Goal: Navigation & Orientation: Find specific page/section

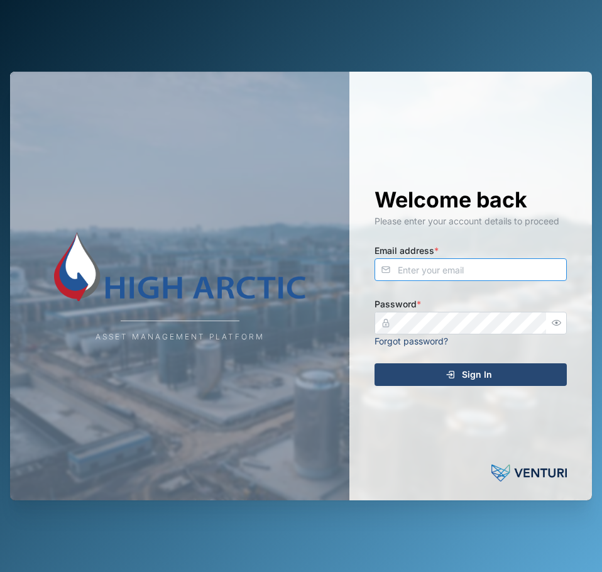
drag, startPoint x: 456, startPoint y: 258, endPoint x: 464, endPoint y: 254, distance: 9.0
click at [456, 259] on input "Email address *" at bounding box center [470, 269] width 192 height 23
type input "[EMAIL_ADDRESS][PERSON_NAME][DOMAIN_NAME]"
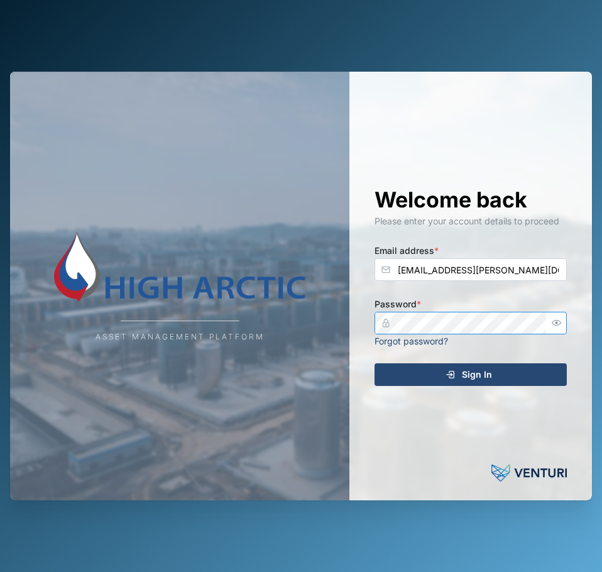
click at [374, 363] on button "Sign In" at bounding box center [470, 374] width 192 height 23
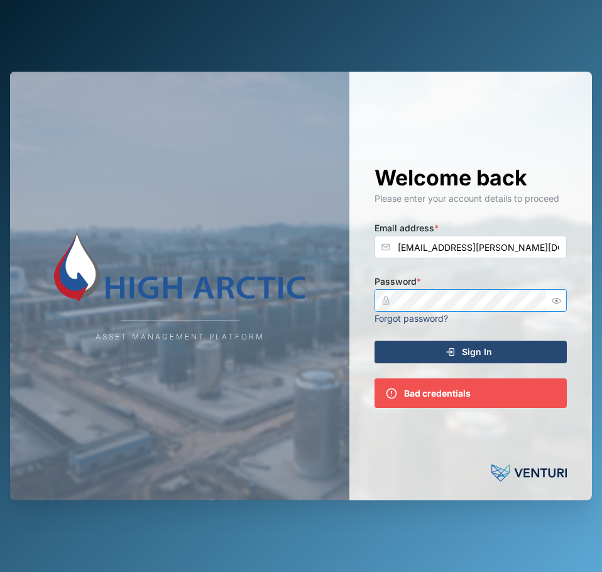
click at [552, 298] on icon "button" at bounding box center [556, 300] width 9 height 9
click at [330, 290] on div "Asset Management Platform Welcome back Please enter your account details to pro…" at bounding box center [301, 286] width 582 height 429
click at [374, 341] on button "Sign In" at bounding box center [470, 352] width 192 height 23
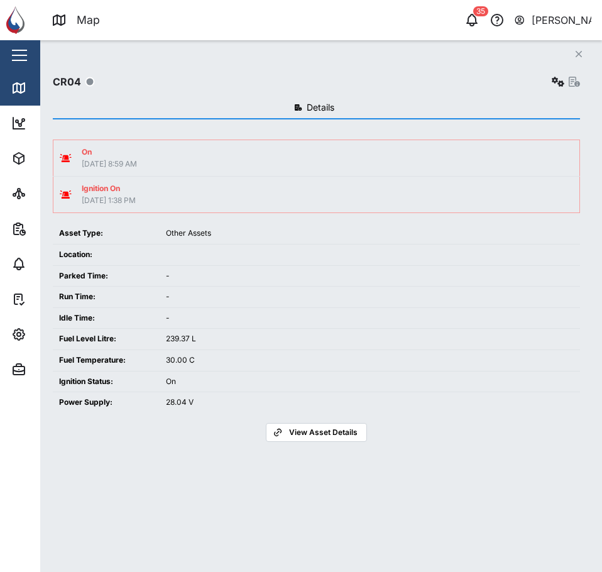
scroll to position [418, 197]
click at [580, 52] on icon "Close" at bounding box center [579, 54] width 8 height 10
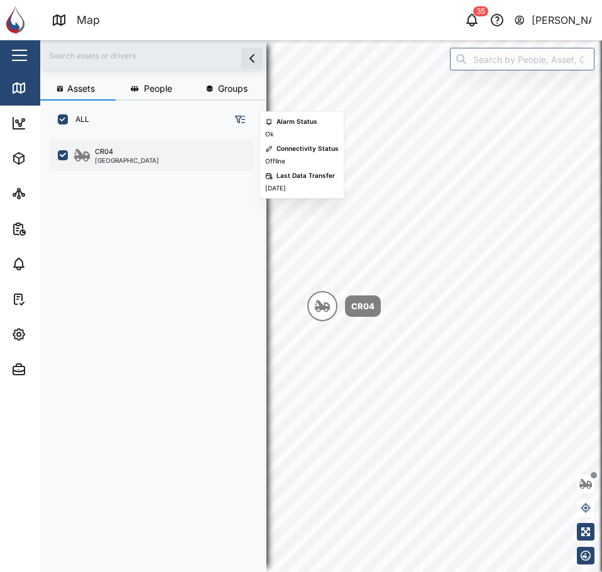
click at [138, 158] on div "CR04 [GEOGRAPHIC_DATA]" at bounding box center [159, 154] width 170 height 17
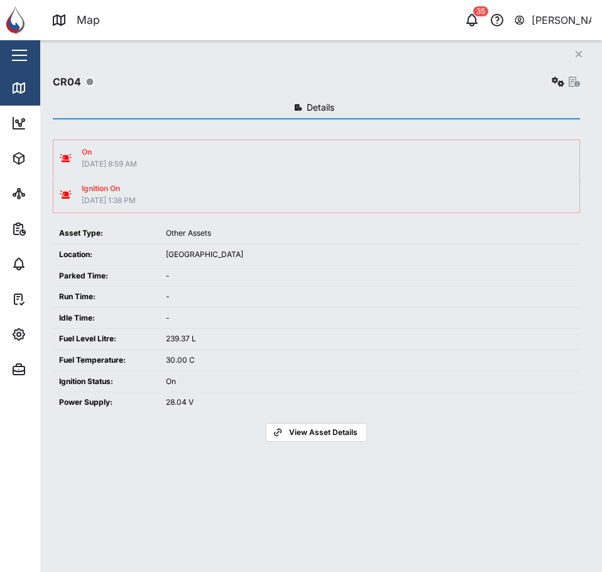
click at [227, 227] on td "Other Assets" at bounding box center [370, 233] width 420 height 21
drag, startPoint x: 23, startPoint y: 103, endPoint x: 21, endPoint y: 89, distance: 13.9
click at [23, 101] on link "Map" at bounding box center [81, 87] width 163 height 35
click at [26, 117] on icon at bounding box center [18, 123] width 15 height 15
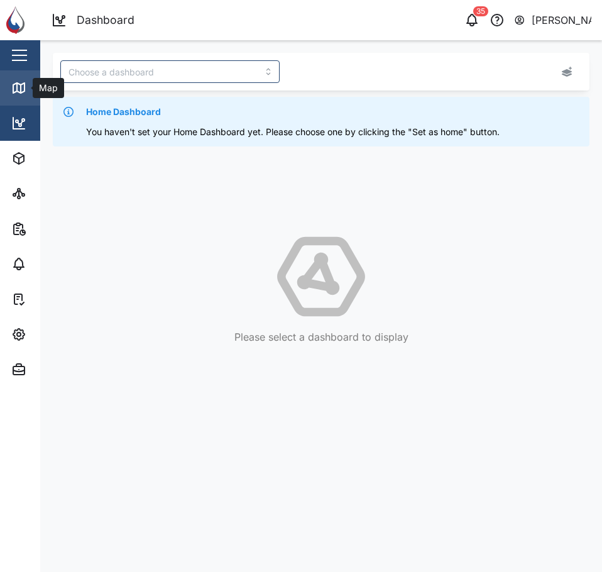
click at [12, 72] on link "Map" at bounding box center [81, 87] width 163 height 35
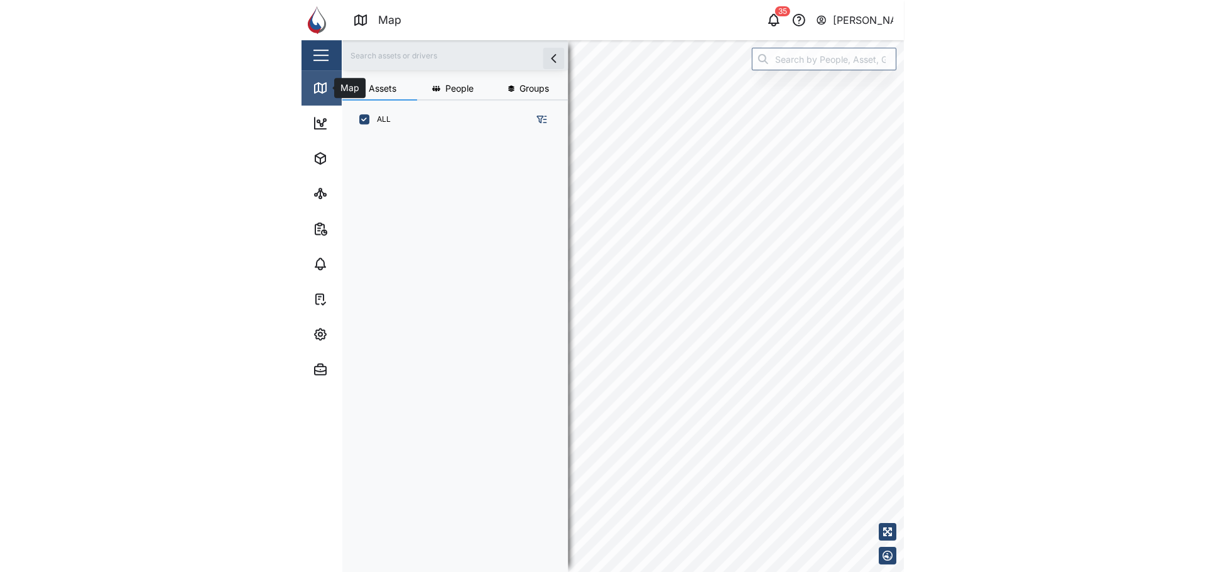
scroll to position [418, 197]
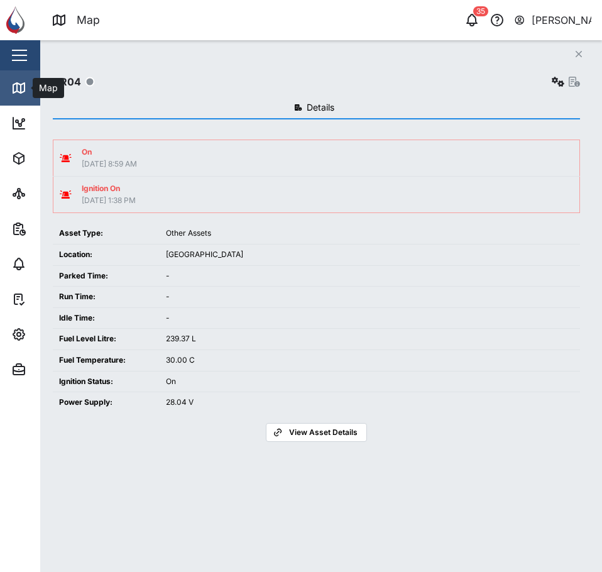
click at [23, 92] on icon at bounding box center [18, 88] width 11 height 10
click at [13, 92] on icon at bounding box center [18, 88] width 11 height 10
